Goal: Navigation & Orientation: Find specific page/section

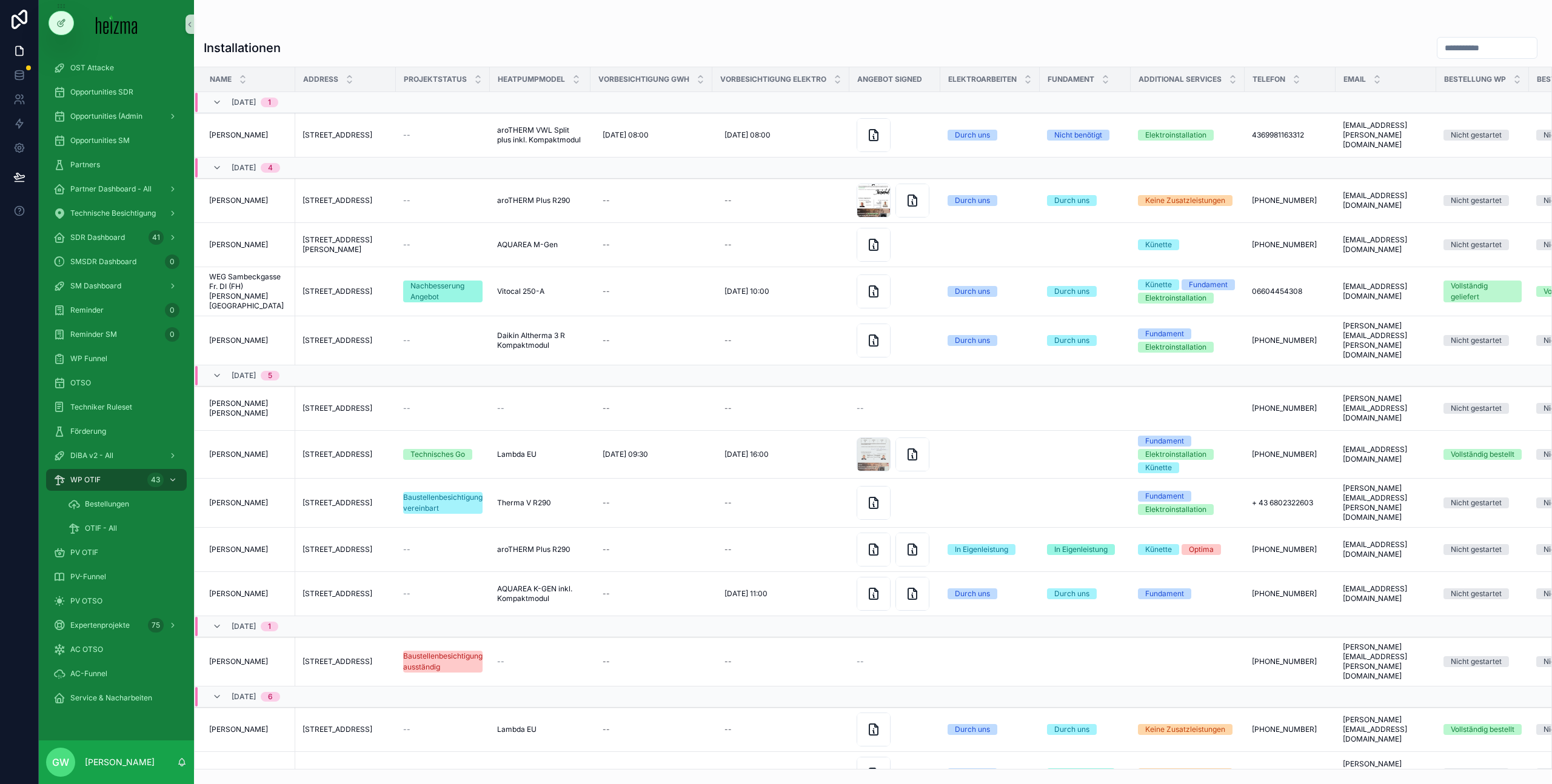
click at [434, 35] on div "Installationen Name Address Projektstatus HeatPumpModel Vorbesichtigung GWH Vor…" at bounding box center [873, 399] width 1358 height 741
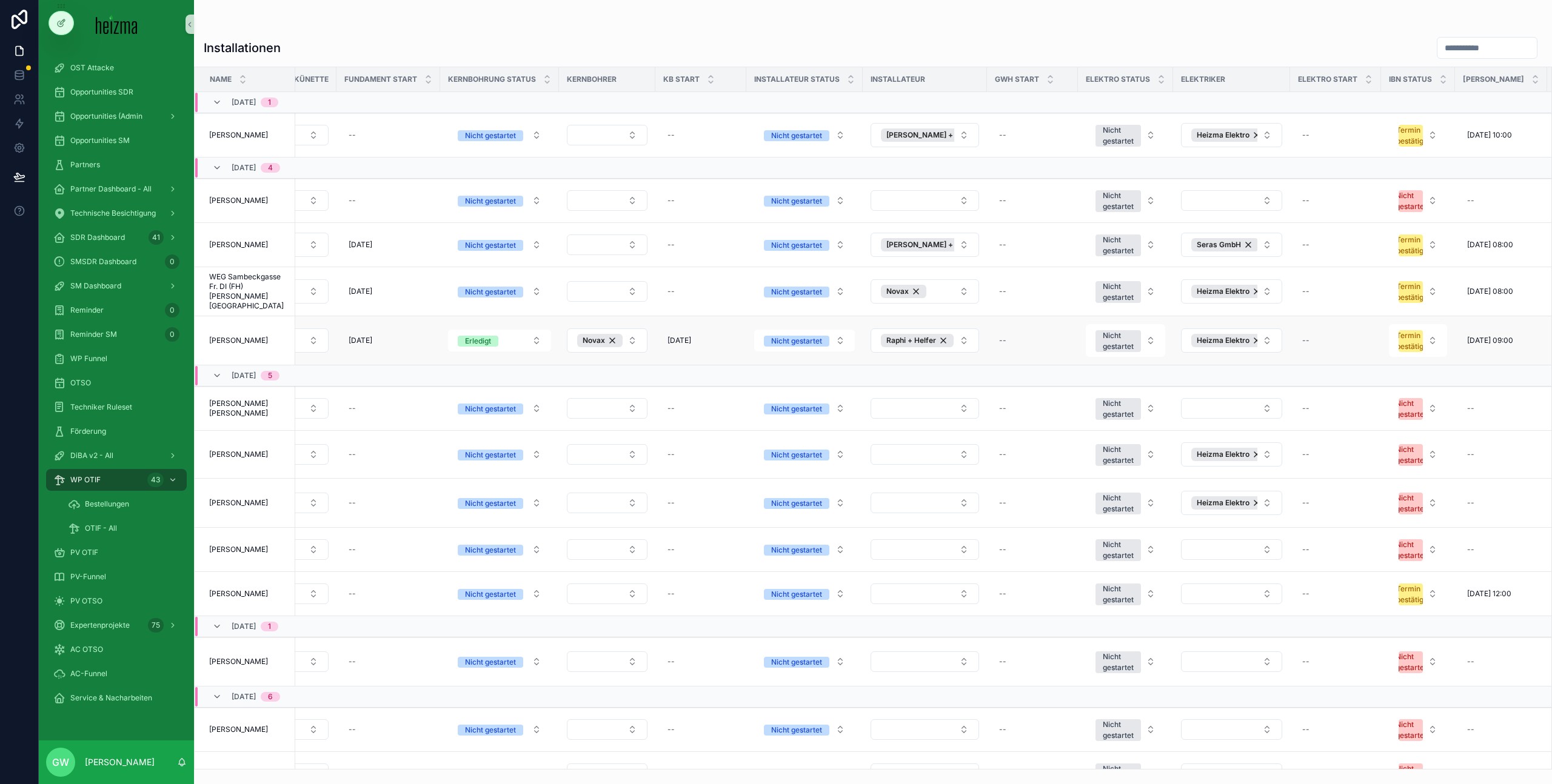
scroll to position [0, 1809]
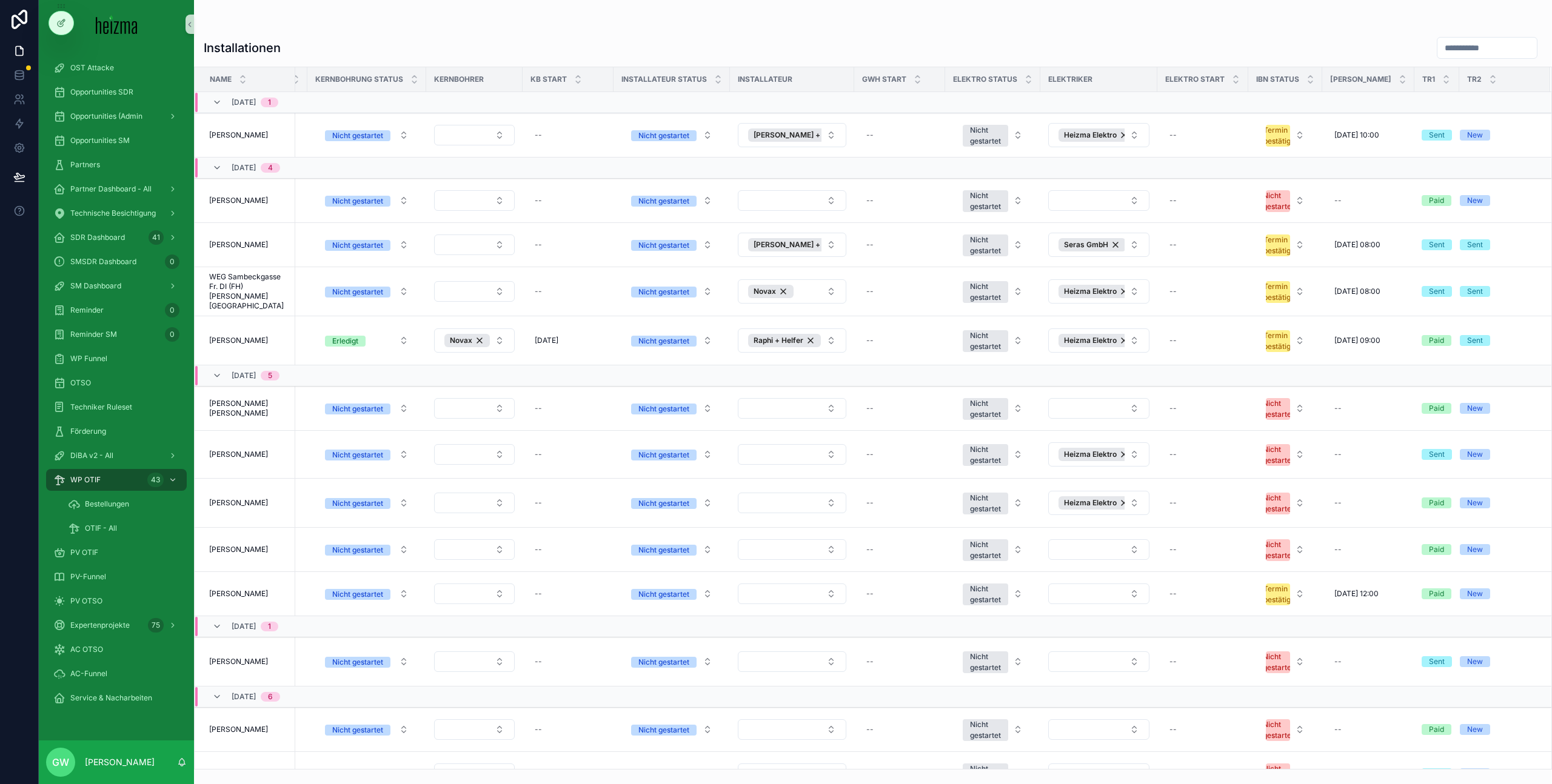
click at [1208, 56] on div "Installationen" at bounding box center [873, 48] width 1339 height 23
click at [492, 41] on div "Installationen" at bounding box center [873, 48] width 1339 height 23
